Goal: Task Accomplishment & Management: Manage account settings

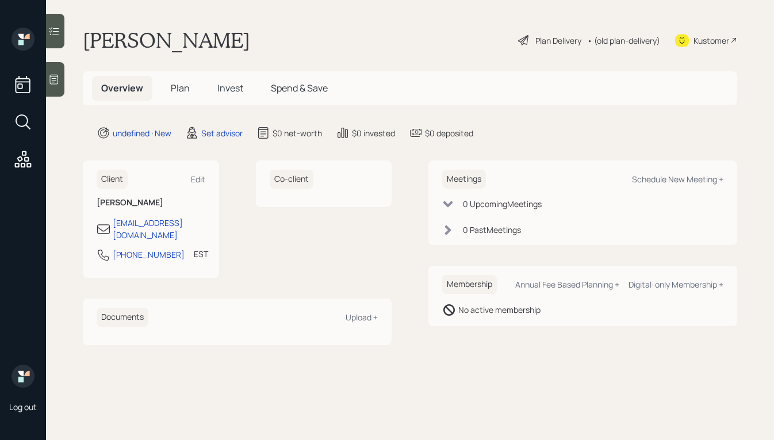
click at [63, 84] on div at bounding box center [55, 79] width 18 height 34
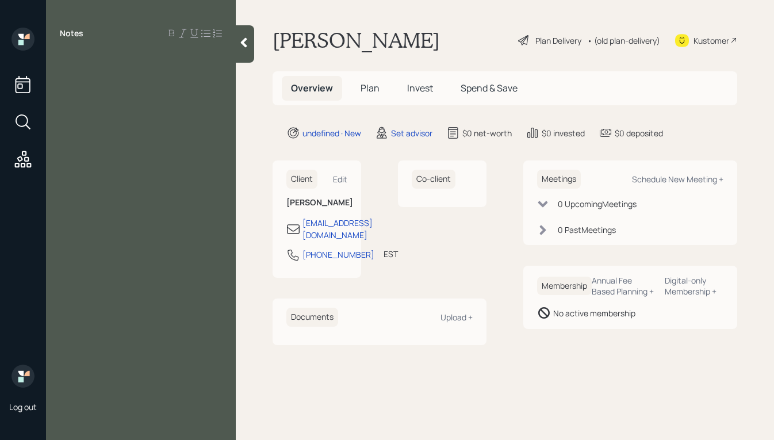
click at [107, 58] on div at bounding box center [141, 59] width 162 height 13
click at [160, 70] on div "perviously teacher" at bounding box center [141, 72] width 162 height 13
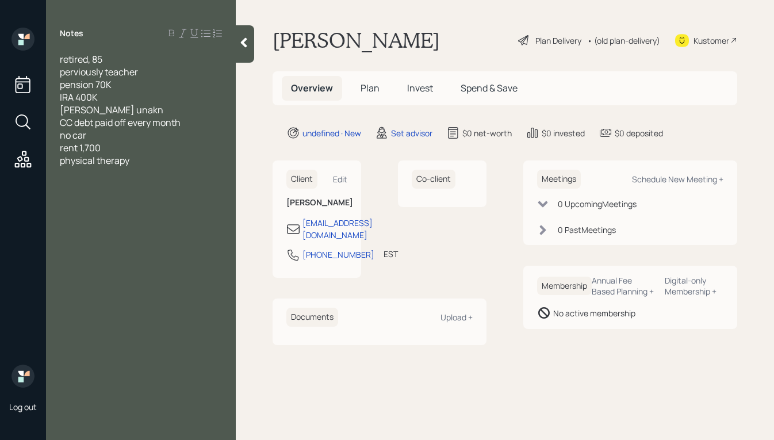
click at [147, 166] on div "Notes retired, 85 perviously teacher pension 70K IRA 400K SS blance unakn CC de…" at bounding box center [141, 227] width 190 height 398
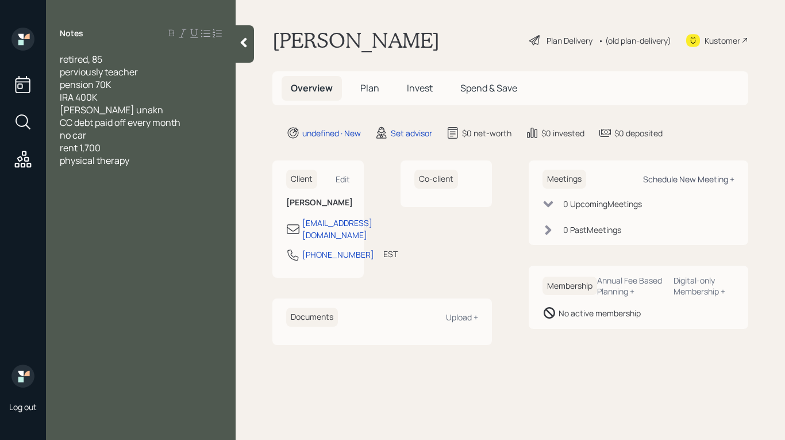
click at [718, 182] on div "Schedule New Meeting +" at bounding box center [688, 179] width 91 height 11
select select "round-robin"
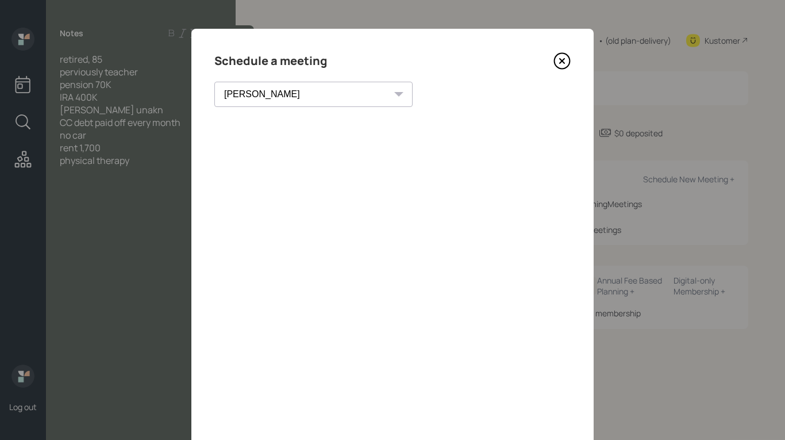
click at [561, 57] on icon at bounding box center [561, 60] width 17 height 17
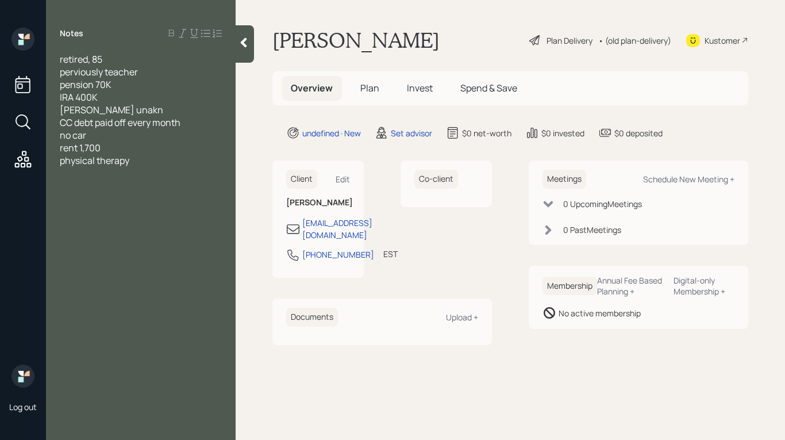
click at [159, 74] on div "perviously teacher" at bounding box center [141, 72] width 162 height 13
click at [62, 87] on span "pension 70K" at bounding box center [86, 84] width 52 height 13
click at [106, 72] on span "perviously teacher" at bounding box center [99, 72] width 78 height 13
click at [135, 109] on div "SS blance unakn" at bounding box center [141, 109] width 162 height 13
click at [60, 124] on span "CC debt paid off every month" at bounding box center [120, 122] width 121 height 13
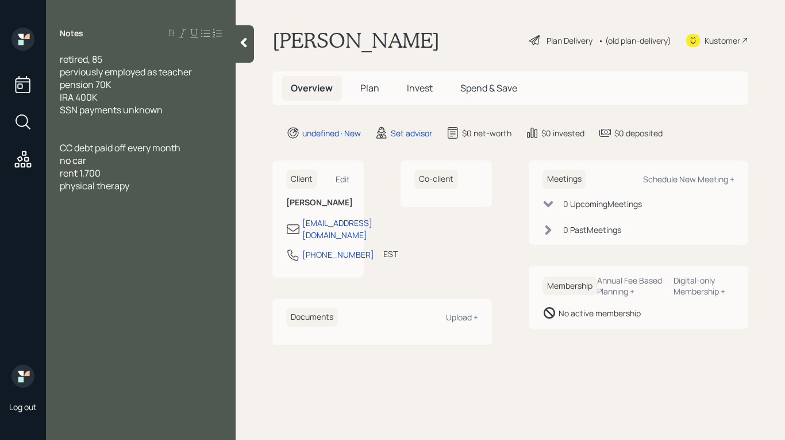
click at [110, 124] on div at bounding box center [141, 122] width 162 height 13
click at [114, 131] on div at bounding box center [141, 135] width 162 height 13
click at [114, 128] on div "retired, 85 perviously employed as teacher pension 70K IRA 400K SSN payments un…" at bounding box center [141, 122] width 162 height 139
click at [111, 131] on div at bounding box center [141, 135] width 162 height 13
click at [99, 159] on span "CC debt paid off every month" at bounding box center [120, 160] width 121 height 13
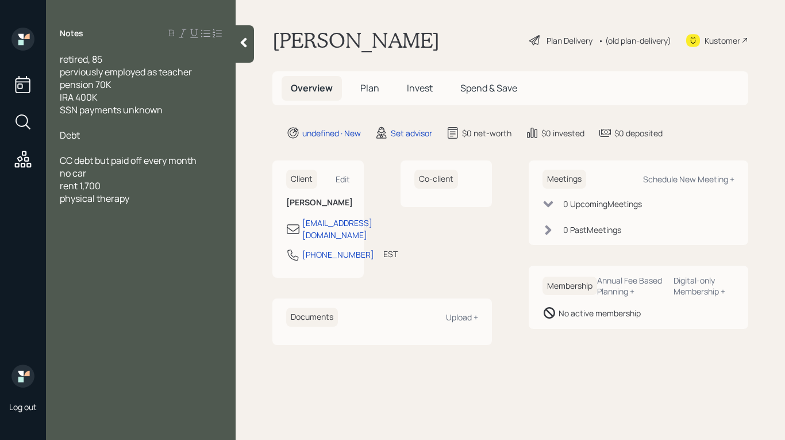
drag, startPoint x: 135, startPoint y: 163, endPoint x: 166, endPoint y: 159, distance: 31.4
click at [135, 163] on span "CC debt but paid off every month" at bounding box center [128, 160] width 137 height 13
click at [94, 175] on div "no car" at bounding box center [141, 173] width 162 height 13
click at [81, 192] on span "physical therapy" at bounding box center [95, 198] width 70 height 13
click at [128, 189] on div "rent 1,700" at bounding box center [141, 185] width 162 height 13
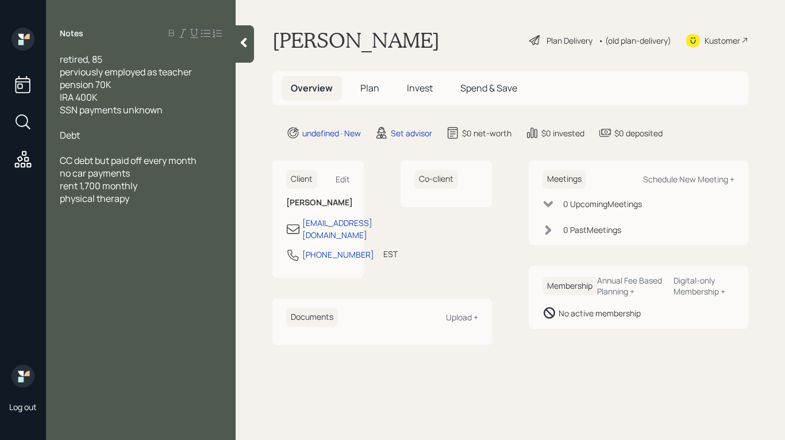
click at [62, 202] on span "physical therapy" at bounding box center [95, 198] width 70 height 13
click at [218, 204] on div "retired, 85 perviously employed as teacher pension 70K IRA 400K SSN payments un…" at bounding box center [141, 135] width 162 height 164
click at [201, 207] on div "currently in physical therapy" at bounding box center [141, 211] width 162 height 13
click at [128, 264] on div "-taxes" at bounding box center [141, 261] width 162 height 13
